Goal: Task Accomplishment & Management: Manage account settings

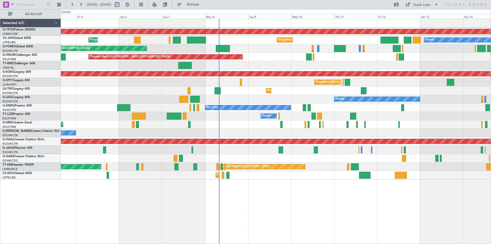
click at [252, 126] on div "Planned Maint [GEOGRAPHIC_DATA] ([GEOGRAPHIC_DATA])" at bounding box center [276, 124] width 430 height 8
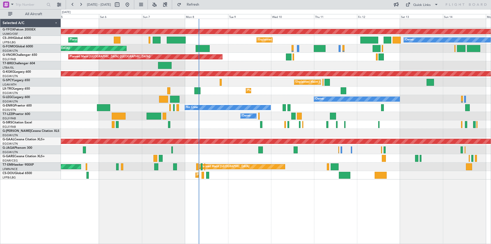
click at [366, 118] on div "Owner" at bounding box center [276, 116] width 430 height 8
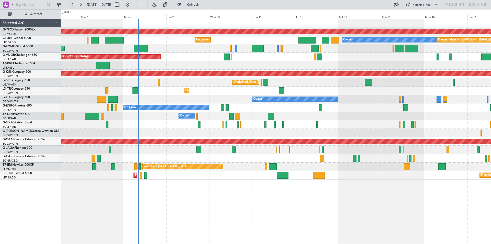
click at [148, 98] on div "AOG Maint Ostafyevo Unplanned Maint San Francisco (San Francisco Intl) Owner Pl…" at bounding box center [276, 99] width 430 height 160
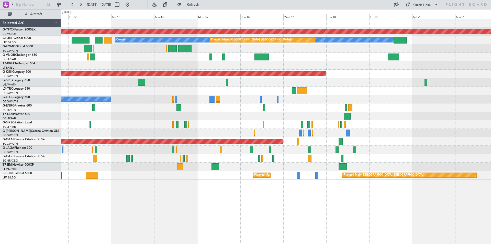
click at [184, 76] on div "AOG Maint Ostafyevo Owner Planned Maint Paris (Le Bourget) Unplanned Maint San …" at bounding box center [276, 99] width 430 height 160
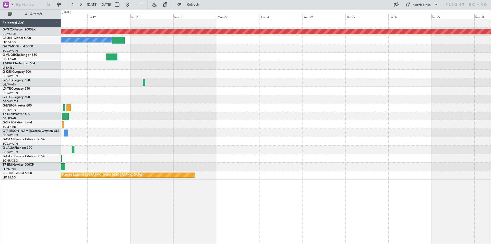
click at [255, 69] on div "AOG Maint Ostafyevo Owner Planned Maint Paris (Le Bourget) AOG Maint Istanbul (…" at bounding box center [276, 99] width 430 height 160
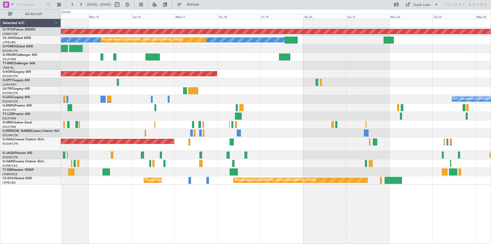
click at [326, 104] on div "AOG Maint Ostafyevo Owner Planned Maint Paris (Le Bourget) AOG Maint Istanbul (…" at bounding box center [276, 101] width 430 height 165
drag, startPoint x: 142, startPoint y: 4, endPoint x: 409, endPoint y: 8, distance: 266.6
click at [131, 4] on button at bounding box center [127, 5] width 8 height 8
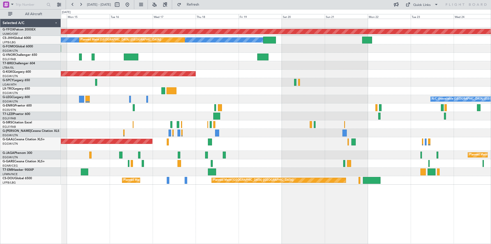
click at [196, 108] on div "AOG Maint Ostafyevo Owner Planned Maint Paris (Le Bourget) AOG Maint Istanbul (…" at bounding box center [276, 101] width 430 height 165
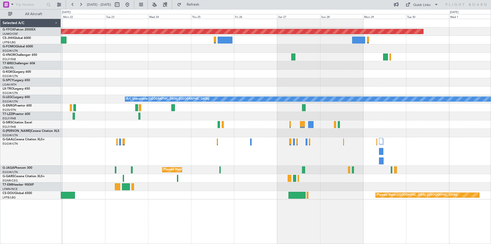
click at [0, 59] on html "14 Sep 2025 - 24 Sep 2025 Refresh Quick Links All Aircraft AOG Maint Ostafyevo …" at bounding box center [245, 122] width 491 height 244
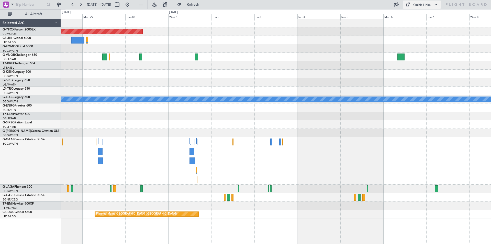
click at [419, 6] on div "Quick Links" at bounding box center [421, 5] width 17 height 5
click at [420, 16] on button "Trip Builder" at bounding box center [422, 17] width 38 height 12
click at [131, 6] on button at bounding box center [127, 5] width 8 height 8
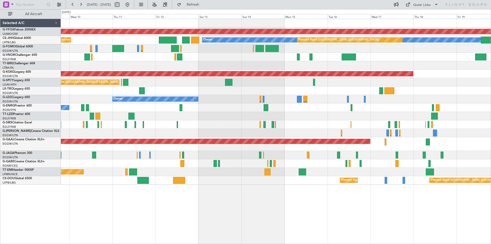
click at [30, 92] on div "AOG Maint Ostafyevo Owner Unplanned Maint San Francisco (San Francisco Intl) Pl…" at bounding box center [245, 126] width 491 height 234
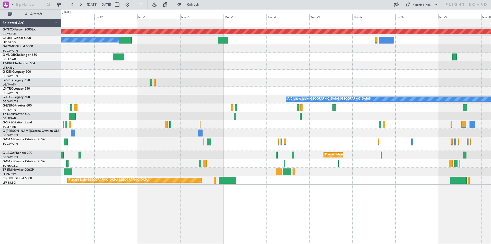
click at [11, 91] on div "AOG Maint Ostafyevo Owner Planned Maint Paris (Le Bourget) AOG Maint Istanbul (…" at bounding box center [245, 126] width 491 height 234
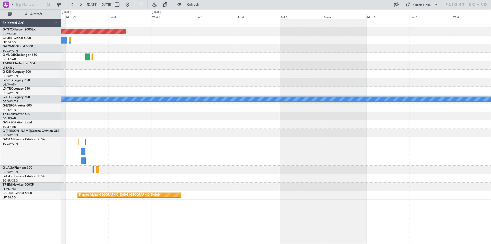
click at [71, 69] on div "AOG Maint Ostafyevo A/C Unavailable London (Luton) Planned Maint Paris (Le Bour…" at bounding box center [276, 109] width 430 height 180
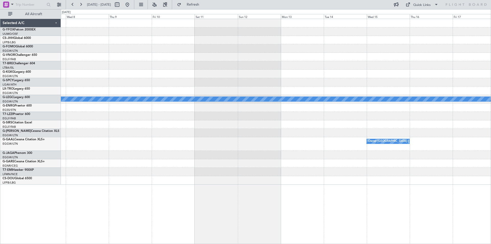
click at [259, 102] on div "A/C Unavailable [GEOGRAPHIC_DATA] ([GEOGRAPHIC_DATA])" at bounding box center [276, 99] width 430 height 8
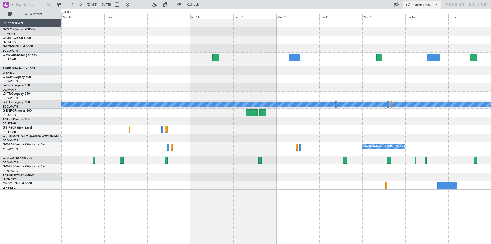
click at [417, 2] on button "Quick Links" at bounding box center [422, 5] width 38 height 8
click at [420, 14] on button "Trip Builder" at bounding box center [422, 17] width 38 height 12
click at [131, 3] on button at bounding box center [127, 5] width 8 height 8
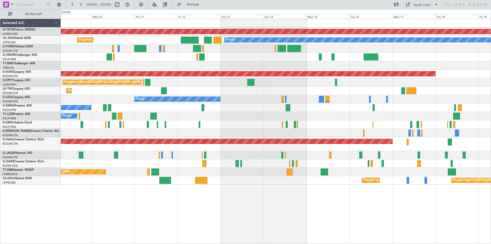
click at [366, 159] on div at bounding box center [276, 155] width 430 height 8
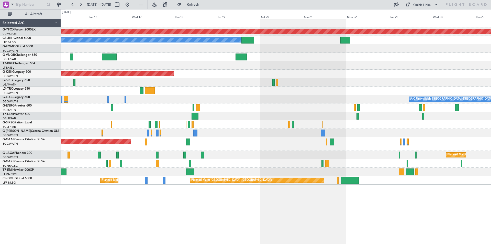
click at [0, 77] on html "05 Sep 2025 - 15 Sep 2025 Refresh Quick Links All Aircraft AOG Maint Ostafyevo …" at bounding box center [245, 122] width 491 height 244
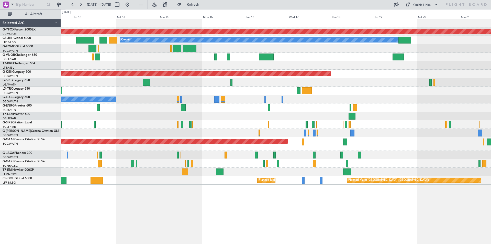
click at [368, 103] on div "AOG Maint Ostafyevo Planned Maint Paris (Le Bourget) Owner Unplanned Maint San …" at bounding box center [276, 101] width 430 height 165
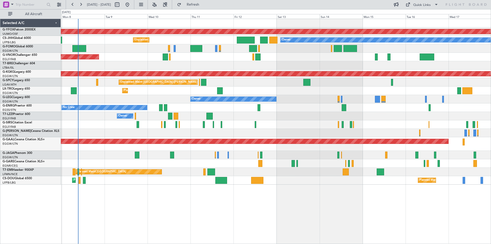
click at [321, 91] on div "AOG Maint Ostafyevo Planned Maint Paris (Le Bourget) Owner Unplanned Maint San …" at bounding box center [276, 101] width 430 height 165
click at [417, 5] on div "Quick Links" at bounding box center [421, 5] width 17 height 5
click at [416, 16] on button "Trip Builder" at bounding box center [422, 17] width 38 height 12
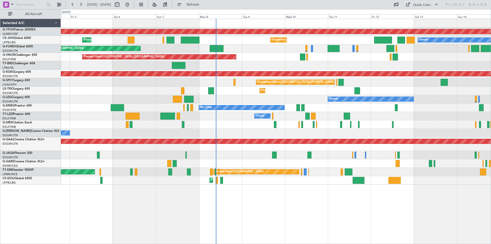
click at [290, 95] on div "AOG Maint Ostafyevo Unplanned Maint San Francisco (San Francisco Intl) Owner Pl…" at bounding box center [276, 101] width 430 height 165
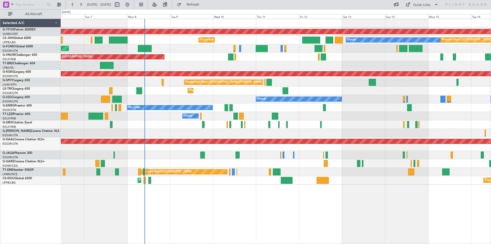
click at [221, 152] on div "AOG Maint Ostafyevo Unplanned Maint San Francisco (San Francisco Intl) Owner Pl…" at bounding box center [276, 101] width 430 height 165
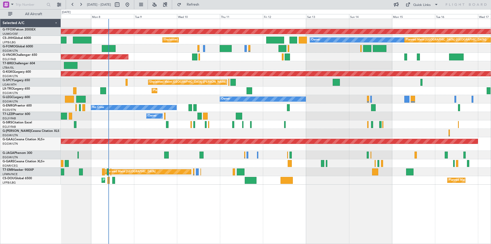
click at [328, 152] on div at bounding box center [276, 155] width 430 height 8
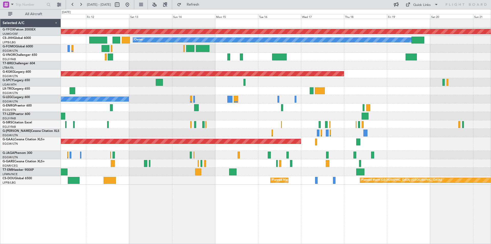
click at [275, 115] on div "AOG Maint Ostafyevo Planned Maint Paris (Le Bourget) Owner Unplanned Maint San …" at bounding box center [276, 101] width 430 height 165
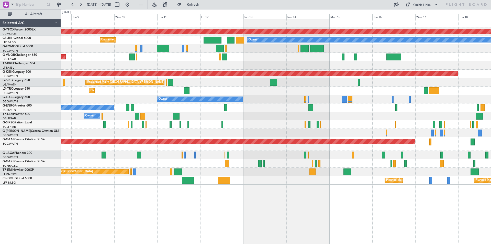
click at [360, 117] on div "Owner" at bounding box center [276, 116] width 430 height 8
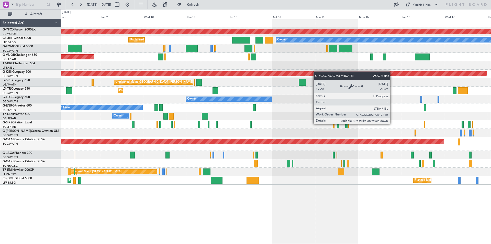
click at [276, 75] on div "AOG Maint [GEOGRAPHIC_DATA] (Ataturk)" at bounding box center [276, 74] width 430 height 8
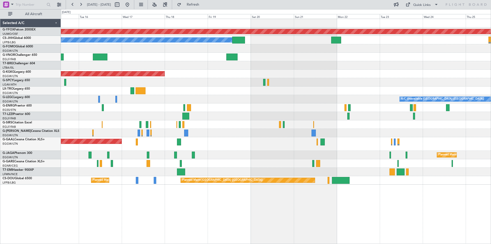
click at [124, 184] on div "Planned Maint Paris (Le Bourget) Planned Maint Paris (Le Bourget)" at bounding box center [276, 180] width 430 height 8
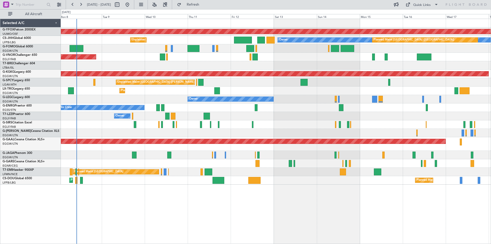
click at [424, 129] on div at bounding box center [276, 133] width 430 height 8
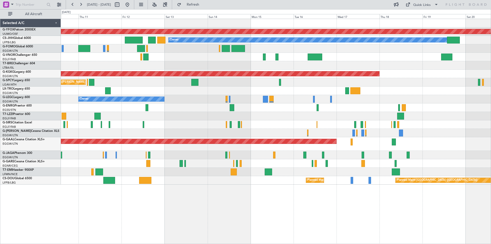
click at [325, 48] on div "AOG Maint Ostafyevo Planned Maint Paris (Le Bourget) Owner Unplanned Maint San …" at bounding box center [276, 101] width 430 height 165
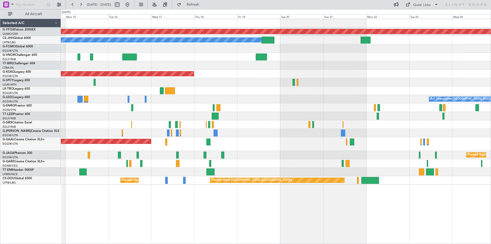
click at [296, 52] on div at bounding box center [276, 48] width 430 height 8
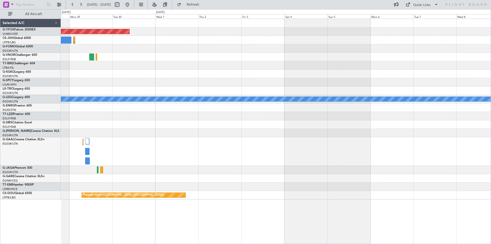
click at [118, 46] on div "AOG Maint Ostafyevo A/C Unavailable London (Luton) Planned Maint Paris (Le Bour…" at bounding box center [276, 109] width 430 height 180
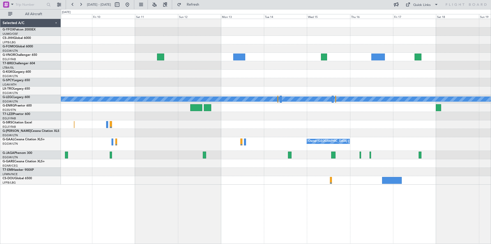
click at [202, 42] on div at bounding box center [276, 40] width 430 height 8
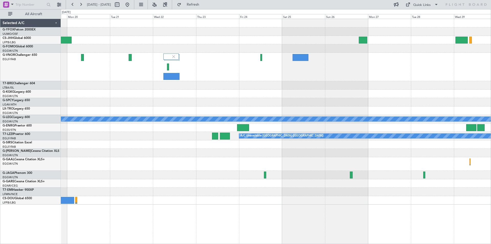
click at [254, 41] on div at bounding box center [276, 40] width 430 height 8
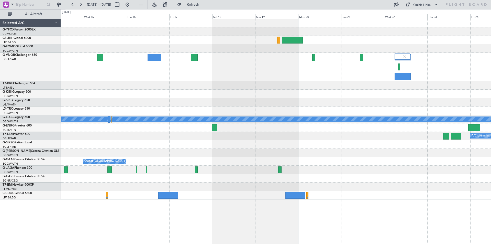
click at [339, 32] on div at bounding box center [276, 31] width 430 height 8
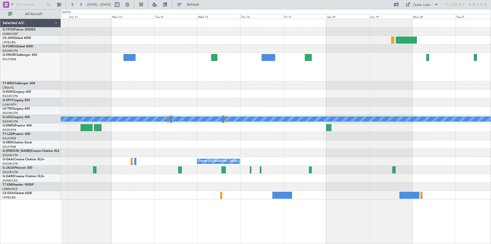
click at [430, 55] on div at bounding box center [276, 67] width 430 height 28
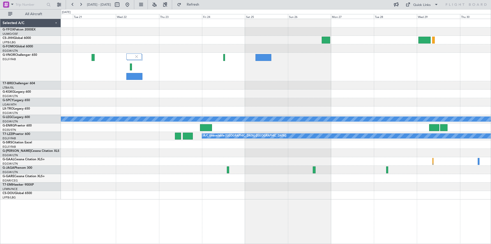
click at [125, 39] on div "A/C Unavailable London (Luton) A/C Unavailable London (Luton)" at bounding box center [276, 109] width 430 height 180
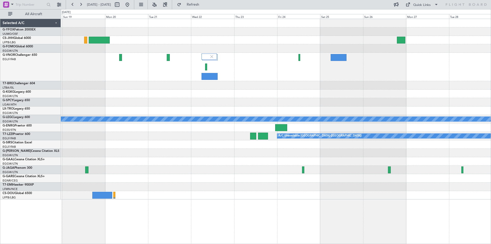
click at [387, 25] on div at bounding box center [276, 23] width 430 height 8
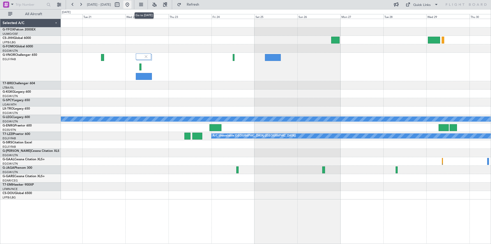
click at [131, 2] on button at bounding box center [127, 5] width 8 height 8
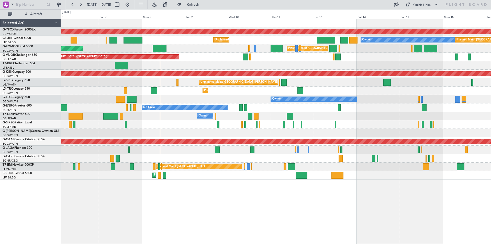
click at [260, 95] on div "AOG Maint Ostafyevo Owner Unplanned Maint San Francisco (San Francisco Intl) Pl…" at bounding box center [276, 99] width 430 height 160
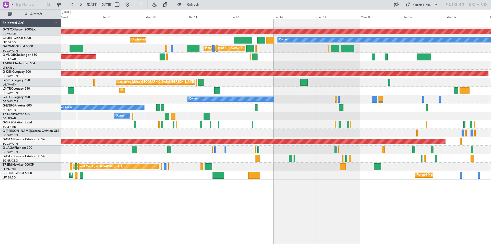
click at [278, 125] on div "AOG Maint Ostafyevo Planned Maint Paris (Le Bourget) Owner Unplanned Maint San …" at bounding box center [276, 99] width 430 height 160
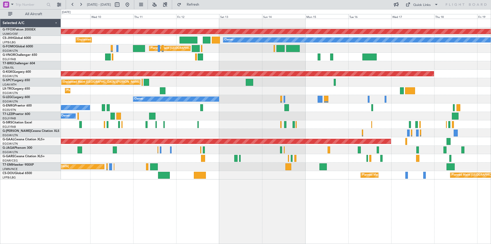
click at [239, 122] on div at bounding box center [276, 124] width 430 height 8
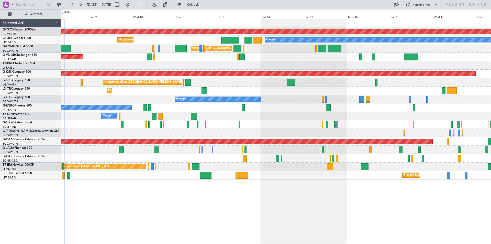
click at [291, 121] on div at bounding box center [276, 124] width 430 height 8
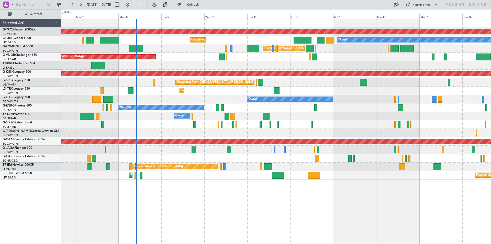
click at [216, 157] on div at bounding box center [276, 158] width 430 height 8
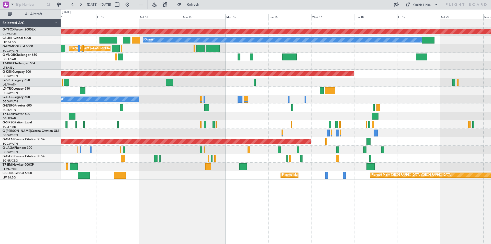
click at [236, 67] on div "AOG Maint Ostafyevo Planned Maint [GEOGRAPHIC_DATA] ([GEOGRAPHIC_DATA]) Owner U…" at bounding box center [276, 99] width 430 height 160
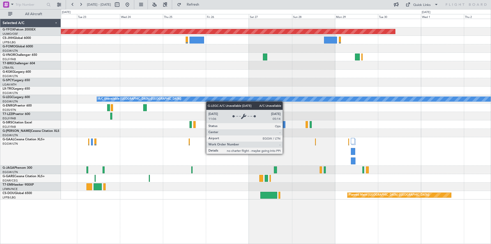
click at [201, 100] on div "AOG Maint Ostafyevo A/C Unavailable [GEOGRAPHIC_DATA] ([GEOGRAPHIC_DATA]) Plann…" at bounding box center [276, 109] width 430 height 180
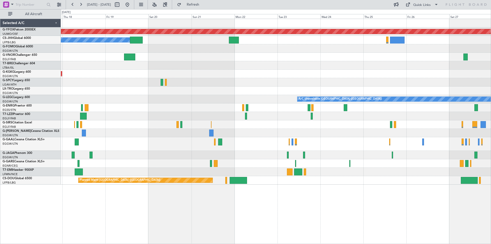
click at [279, 111] on div "AOG Maint Ostafyevo Owner Planned Maint [GEOGRAPHIC_DATA] ([GEOGRAPHIC_DATA]) A…" at bounding box center [276, 101] width 430 height 165
click at [131, 3] on button at bounding box center [127, 5] width 8 height 8
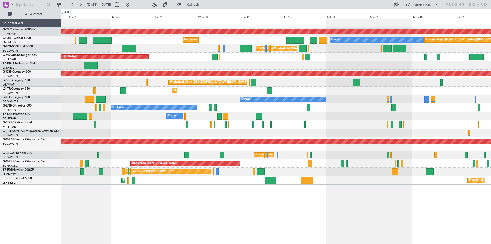
click at [143, 85] on div "AOG Maint Ostafyevo Unplanned Maint [GEOGRAPHIC_DATA] ([GEOGRAPHIC_DATA]) Owner…" at bounding box center [276, 101] width 430 height 165
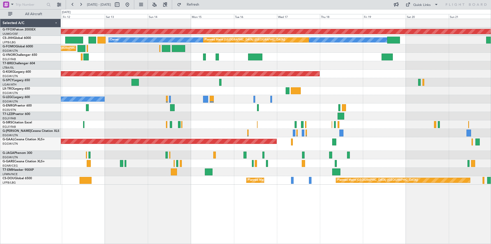
click at [177, 85] on div "Unplanned Maint [GEOGRAPHIC_DATA] ([PERSON_NAME] Intl)" at bounding box center [276, 82] width 430 height 8
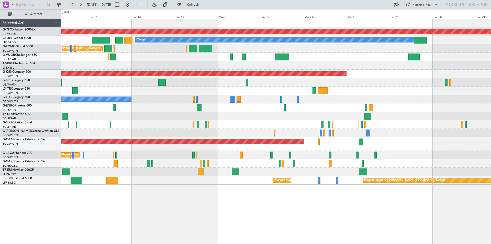
click at [408, 89] on div "Planned Maint Dusseldorf" at bounding box center [276, 90] width 430 height 8
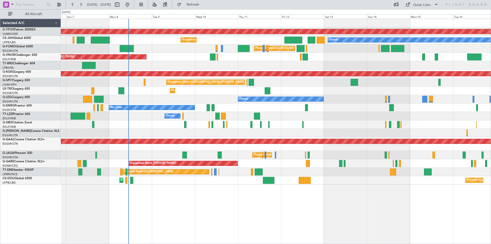
click at [391, 99] on div "Owner" at bounding box center [276, 99] width 430 height 8
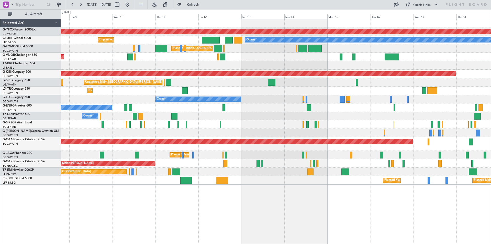
click at [216, 122] on div "AOG Maint Ostafyevo Planned Maint [GEOGRAPHIC_DATA] ([GEOGRAPHIC_DATA]) Owner U…" at bounding box center [276, 101] width 430 height 165
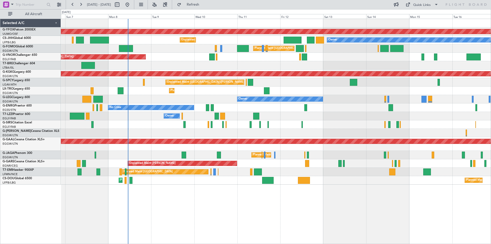
click at [337, 123] on div "Planned Maint [GEOGRAPHIC_DATA] ([GEOGRAPHIC_DATA])" at bounding box center [276, 124] width 430 height 8
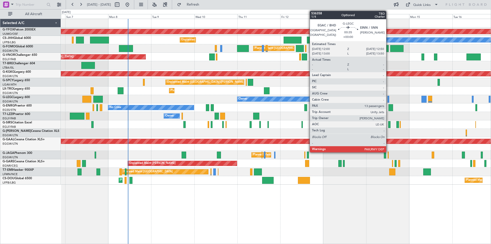
click at [388, 99] on div at bounding box center [388, 99] width 2 height 7
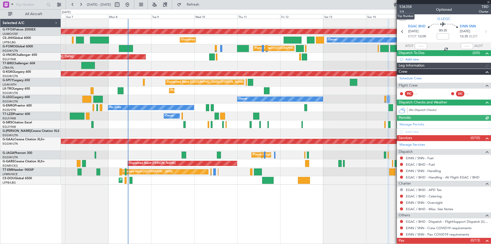
click at [407, 8] on span "536358" at bounding box center [405, 6] width 12 height 5
click at [488, 1] on span at bounding box center [488, 2] width 5 height 5
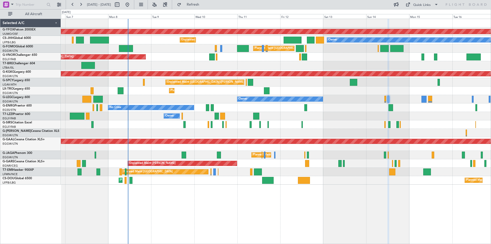
type input "0"
click at [204, 6] on span "Refresh" at bounding box center [192, 5] width 21 height 4
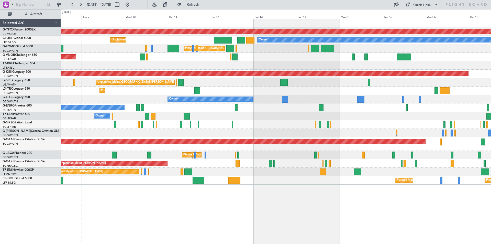
click at [286, 120] on div "AOG Maint Ostafyevo Planned Maint [GEOGRAPHIC_DATA] ([GEOGRAPHIC_DATA]) Unplann…" at bounding box center [276, 101] width 430 height 165
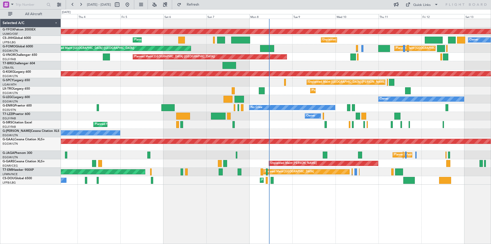
click at [417, 102] on div "AOG Maint Ostafyevo Unplanned Maint [GEOGRAPHIC_DATA] ([GEOGRAPHIC_DATA]) Owner…" at bounding box center [276, 101] width 430 height 165
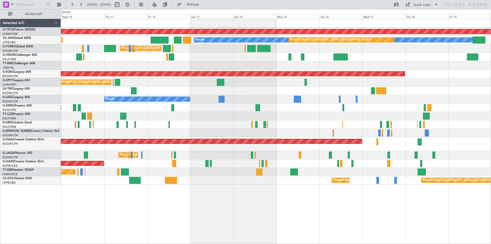
click at [127, 109] on div "AOG Maint Ostafyevo Unplanned Maint [GEOGRAPHIC_DATA] ([GEOGRAPHIC_DATA]) Owner…" at bounding box center [276, 101] width 430 height 165
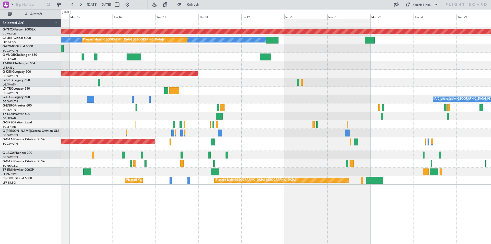
click at [187, 106] on div at bounding box center [276, 107] width 430 height 8
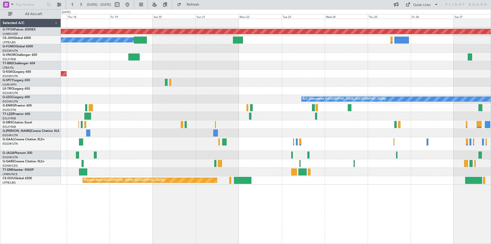
click at [242, 95] on div "AOG Maint Ostafyevo Owner Planned Maint [GEOGRAPHIC_DATA] ([GEOGRAPHIC_DATA]) A…" at bounding box center [276, 101] width 430 height 165
click at [131, 5] on button at bounding box center [127, 5] width 8 height 8
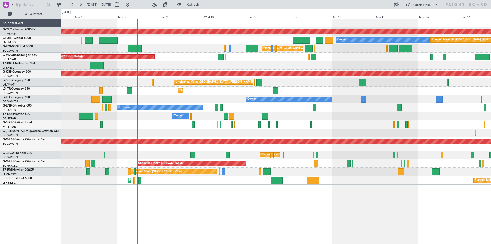
click at [260, 130] on div "AOG Maint Ostafyevo Owner Planned Maint [GEOGRAPHIC_DATA] ([GEOGRAPHIC_DATA]) P…" at bounding box center [276, 101] width 430 height 165
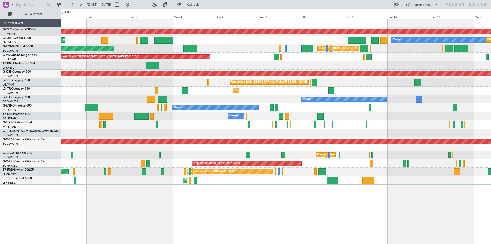
click at [351, 110] on div "AOG Maint Ostafyevo Owner Planned Maint [GEOGRAPHIC_DATA] ([GEOGRAPHIC_DATA]) P…" at bounding box center [276, 101] width 430 height 165
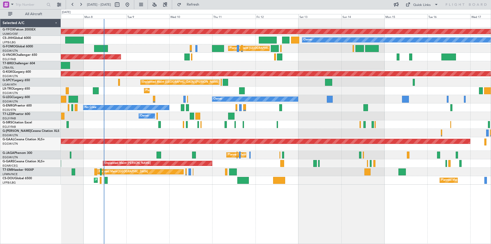
click at [329, 171] on div "Planned Maint [GEOGRAPHIC_DATA] Planned Maint [GEOGRAPHIC_DATA]" at bounding box center [276, 171] width 430 height 8
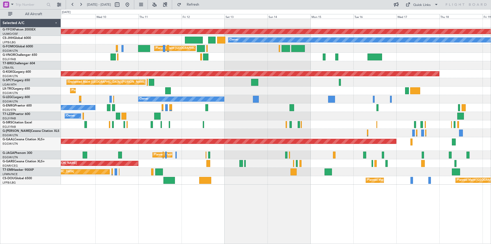
click at [243, 154] on div "Planned Maint [GEOGRAPHIC_DATA] ([GEOGRAPHIC_DATA])" at bounding box center [276, 155] width 430 height 8
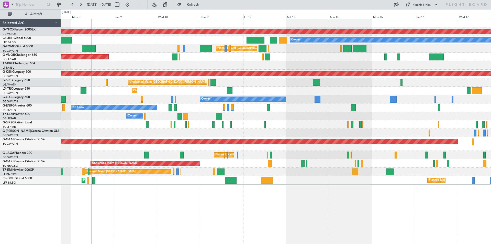
click at [290, 155] on div "Planned Maint [GEOGRAPHIC_DATA] ([GEOGRAPHIC_DATA])" at bounding box center [276, 155] width 430 height 8
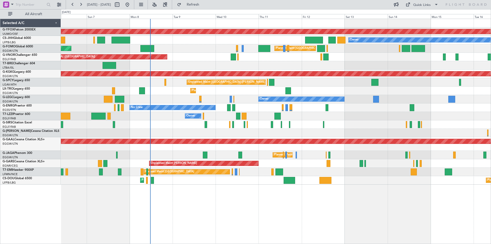
click at [197, 154] on div "Planned Maint [GEOGRAPHIC_DATA] ([GEOGRAPHIC_DATA])" at bounding box center [276, 155] width 430 height 8
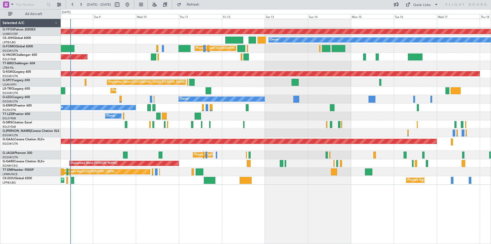
click at [260, 103] on div "Owner" at bounding box center [276, 99] width 430 height 8
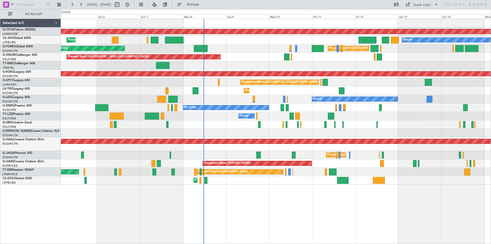
click at [340, 124] on div "AOG Maint Ostafyevo Owner Planned Maint [GEOGRAPHIC_DATA] ([GEOGRAPHIC_DATA]) P…" at bounding box center [276, 101] width 430 height 165
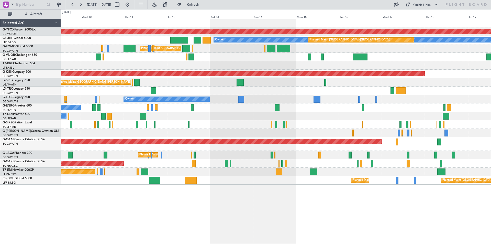
click at [265, 89] on div "AOG Maint Ostafyevo Owner Planned Maint [GEOGRAPHIC_DATA] ([GEOGRAPHIC_DATA]) P…" at bounding box center [276, 101] width 430 height 165
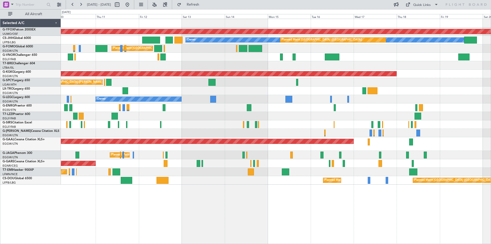
click at [358, 84] on div "Unplanned Maint [GEOGRAPHIC_DATA] ([PERSON_NAME] Intl)" at bounding box center [276, 82] width 430 height 8
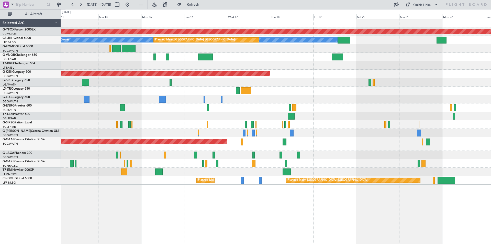
click at [295, 88] on div at bounding box center [276, 90] width 430 height 8
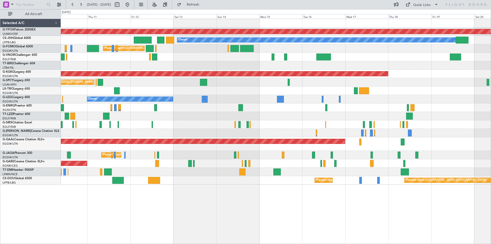
click at [426, 97] on div "Owner" at bounding box center [276, 99] width 430 height 8
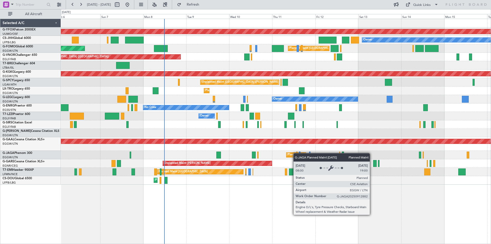
click at [296, 153] on div "AOG Maint Ostafyevo Planned Maint [GEOGRAPHIC_DATA] ([GEOGRAPHIC_DATA]) Owner P…" at bounding box center [276, 101] width 430 height 165
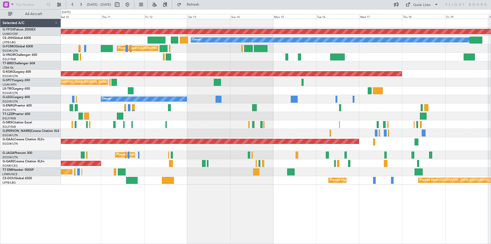
click at [239, 99] on div "Owner" at bounding box center [276, 99] width 430 height 8
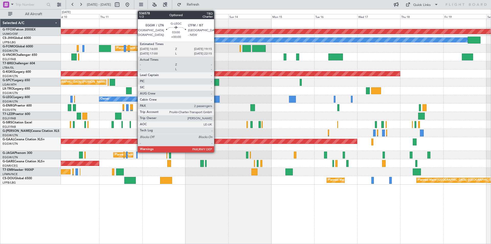
click at [216, 98] on div at bounding box center [217, 99] width 6 height 7
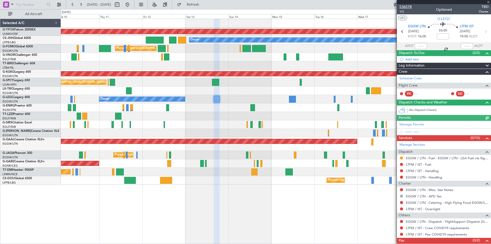
click at [403, 6] on span "536578" at bounding box center [405, 6] width 12 height 5
click at [487, 3] on span at bounding box center [488, 2] width 5 height 5
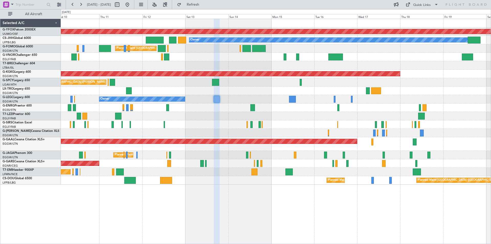
type input "0"
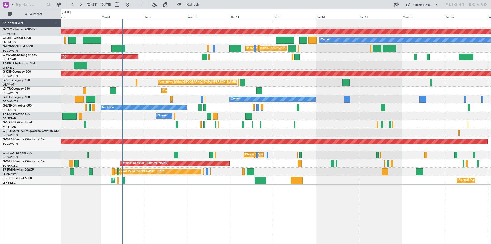
click at [322, 120] on div "AOG Maint Ostafyevo Planned Maint [GEOGRAPHIC_DATA] ([GEOGRAPHIC_DATA]) Owner P…" at bounding box center [276, 101] width 430 height 165
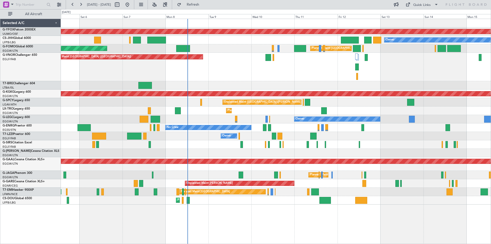
click at [304, 91] on div "AOG Maint [GEOGRAPHIC_DATA] (Ataturk)" at bounding box center [276, 93] width 430 height 8
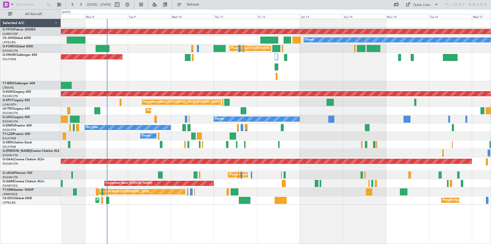
click at [216, 139] on div "Owner" at bounding box center [276, 136] width 430 height 8
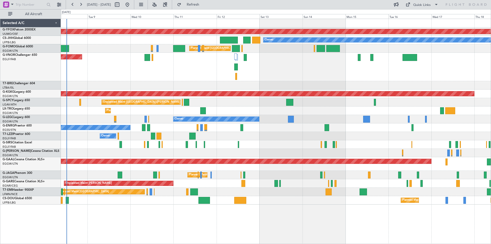
click at [194, 135] on div "Owner" at bounding box center [276, 136] width 430 height 8
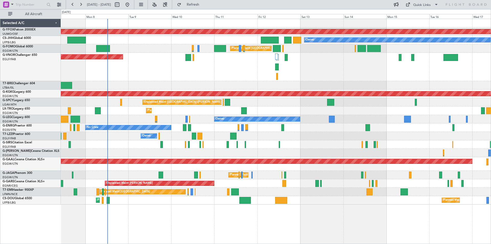
click at [315, 136] on div "Owner" at bounding box center [276, 136] width 430 height 8
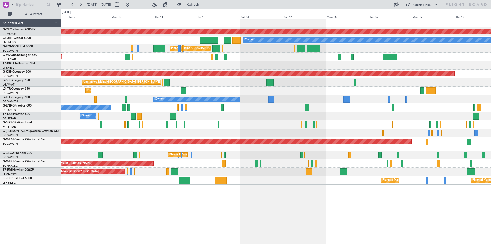
click at [300, 93] on div "Planned Maint Dusseldorf" at bounding box center [276, 90] width 430 height 8
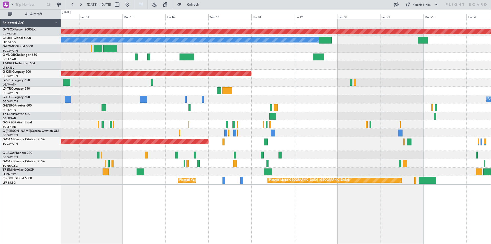
click at [120, 97] on div "A/C Unavailable [GEOGRAPHIC_DATA] ([GEOGRAPHIC_DATA]) Owner" at bounding box center [276, 99] width 430 height 8
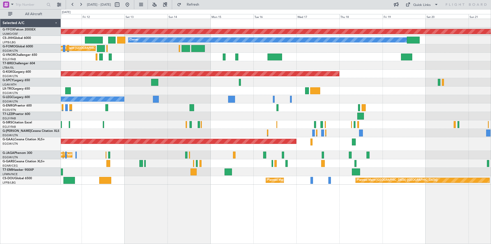
click at [450, 104] on div "No Crew" at bounding box center [276, 107] width 430 height 8
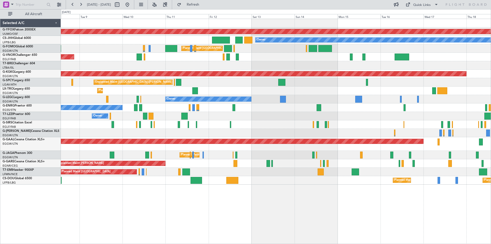
click at [421, 116] on div "AOG Maint Ostafyevo Planned Maint [GEOGRAPHIC_DATA] ([GEOGRAPHIC_DATA]) Owner P…" at bounding box center [276, 101] width 430 height 165
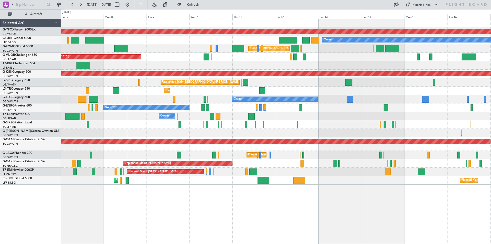
click at [379, 93] on div "Planned Maint Dusseldorf" at bounding box center [276, 90] width 430 height 8
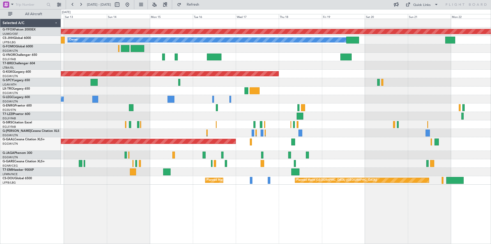
click at [120, 118] on div at bounding box center [276, 116] width 430 height 8
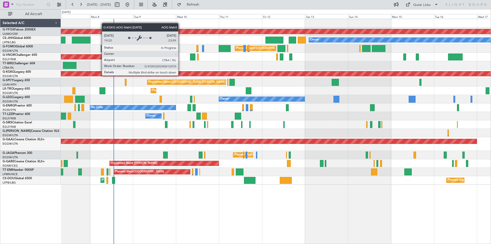
click at [428, 75] on div "AOG Maint [GEOGRAPHIC_DATA] (Ataturk)" at bounding box center [76, 73] width 888 height 5
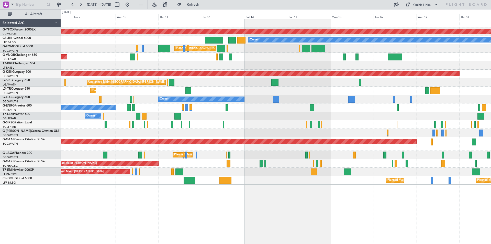
click at [349, 114] on div "AOG Maint Ostafyevo Planned Maint [GEOGRAPHIC_DATA] ([GEOGRAPHIC_DATA]) Owner P…" at bounding box center [276, 101] width 430 height 165
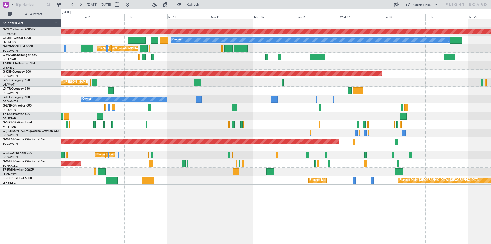
click at [349, 113] on div "AOG Maint Ostafyevo Planned Maint Paris (Le Bourget) Owner Planned Maint London…" at bounding box center [276, 101] width 430 height 165
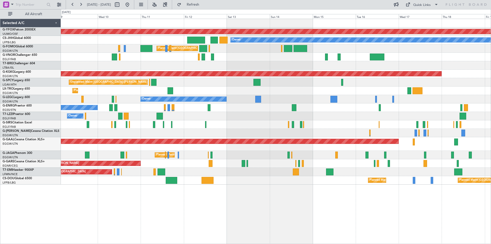
click at [379, 110] on div "AOG Maint Ostafyevo Planned Maint Paris (Le Bourget) Owner Planned Maint London…" at bounding box center [276, 101] width 430 height 165
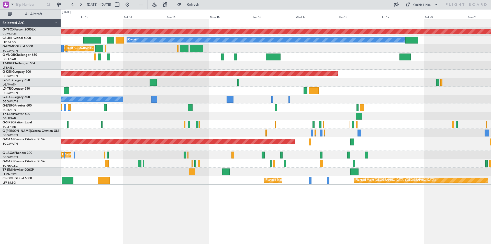
click at [301, 108] on div "No Crew" at bounding box center [276, 107] width 430 height 8
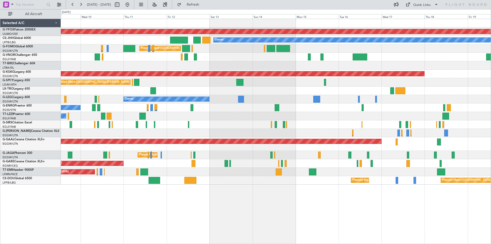
click at [266, 102] on div "AOG Maint Ostafyevo Planned Maint Paris (Le Bourget) Owner Planned Maint London…" at bounding box center [276, 101] width 430 height 165
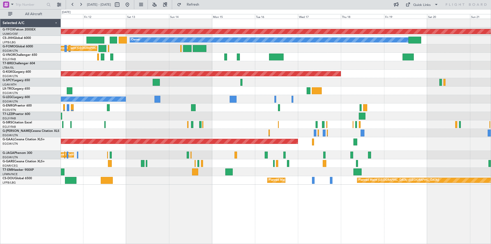
click at [336, 107] on div "No Crew" at bounding box center [276, 107] width 430 height 8
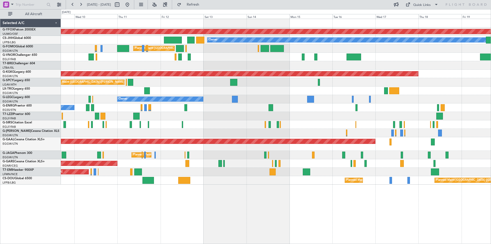
click at [316, 111] on div "No Crew" at bounding box center [276, 107] width 430 height 8
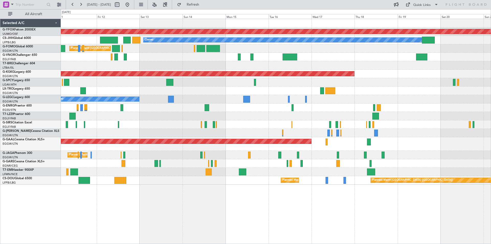
click at [283, 115] on div "Owner" at bounding box center [276, 116] width 430 height 8
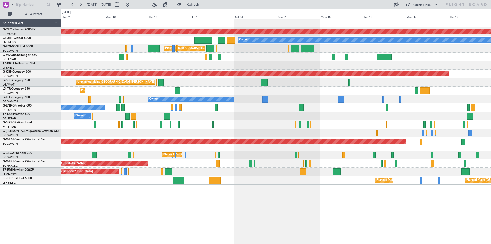
click at [246, 123] on div at bounding box center [276, 124] width 430 height 8
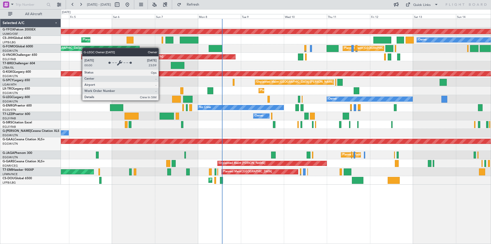
click at [337, 98] on div "Owner" at bounding box center [332, 99] width 9 height 8
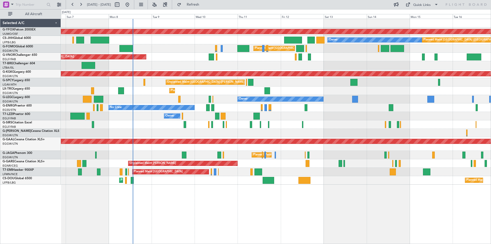
click at [363, 116] on div "Owner" at bounding box center [276, 116] width 430 height 8
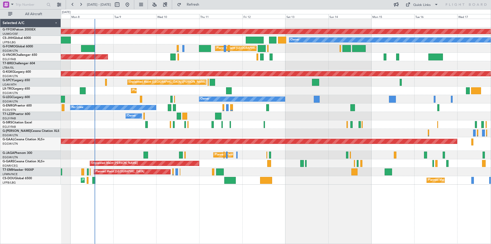
click at [328, 114] on div "Owner" at bounding box center [276, 116] width 430 height 8
